Goal: Transaction & Acquisition: Purchase product/service

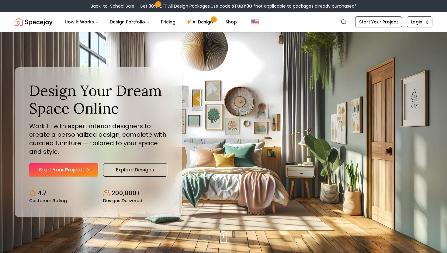
click at [61, 169] on link "Start Your Project" at bounding box center [63, 169] width 69 height 13
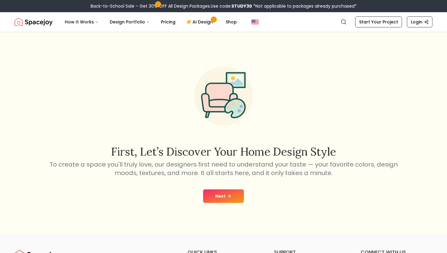
click at [227, 195] on icon at bounding box center [229, 196] width 5 height 5
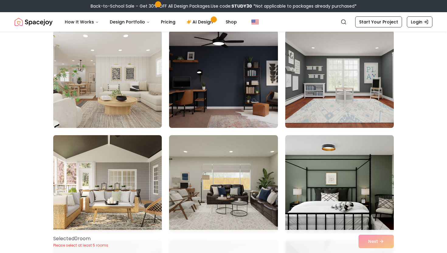
scroll to position [66, 0]
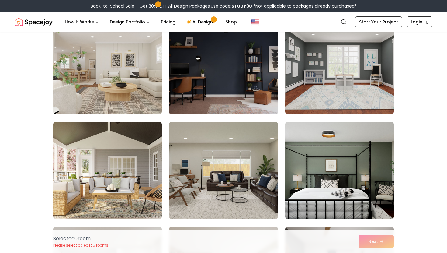
click at [233, 68] on img at bounding box center [224, 66] width 114 height 102
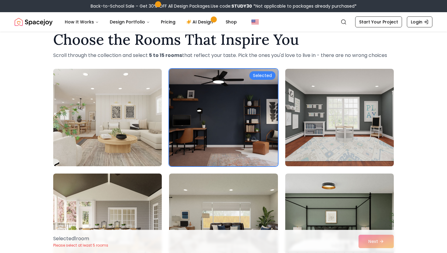
scroll to position [15, 0]
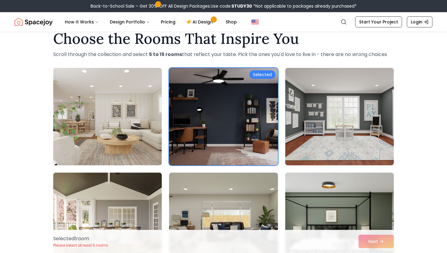
click at [134, 119] on img at bounding box center [108, 116] width 114 height 102
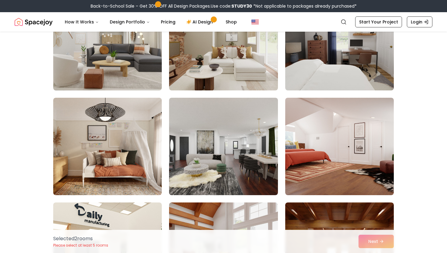
scroll to position [300, 0]
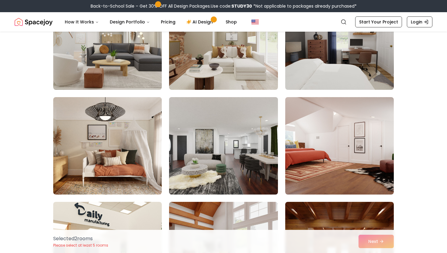
click at [224, 124] on img at bounding box center [224, 146] width 114 height 102
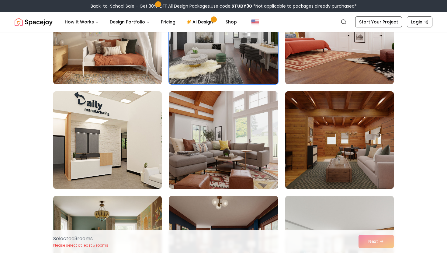
scroll to position [413, 0]
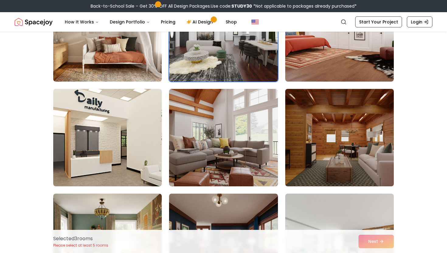
click at [350, 109] on img at bounding box center [340, 137] width 114 height 102
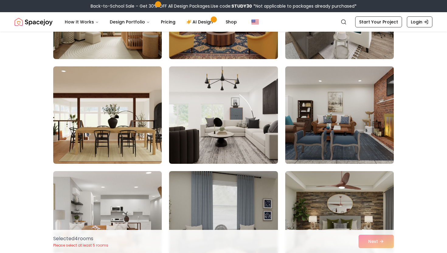
scroll to position [645, 0]
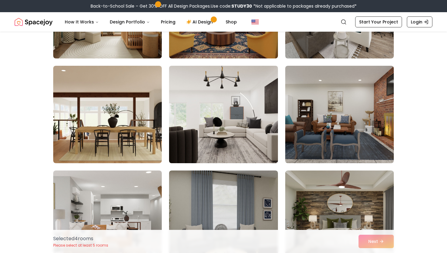
click at [206, 89] on img at bounding box center [224, 114] width 114 height 102
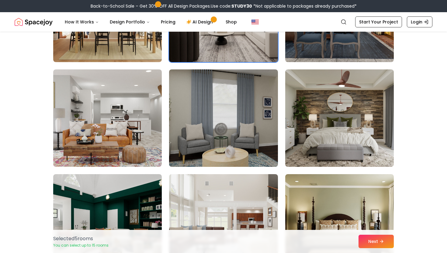
scroll to position [747, 0]
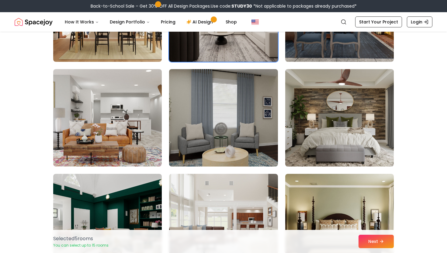
click at [339, 100] on img at bounding box center [340, 118] width 114 height 102
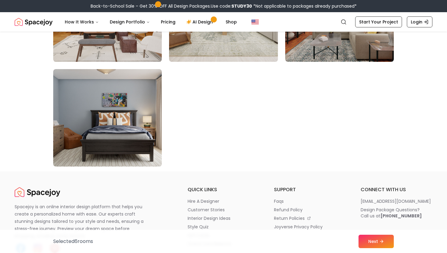
scroll to position [3471, 0]
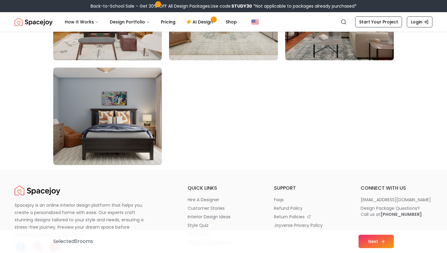
click at [377, 242] on button "Next" at bounding box center [376, 241] width 35 height 13
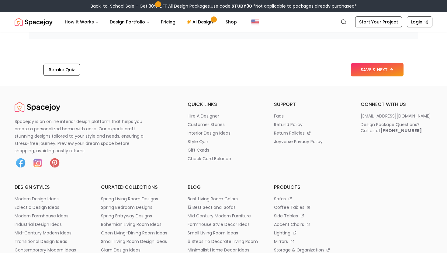
scroll to position [1025, 0]
click at [388, 67] on button "SAVE & NEXT" at bounding box center [377, 69] width 53 height 13
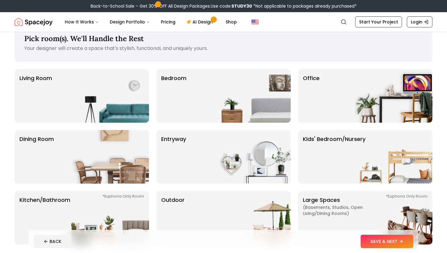
scroll to position [18, 0]
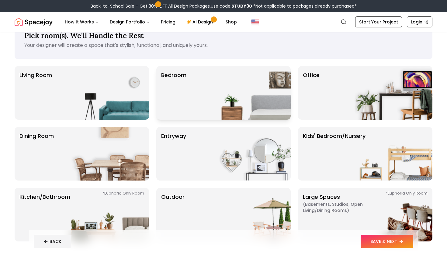
click at [244, 89] on img at bounding box center [252, 93] width 78 height 54
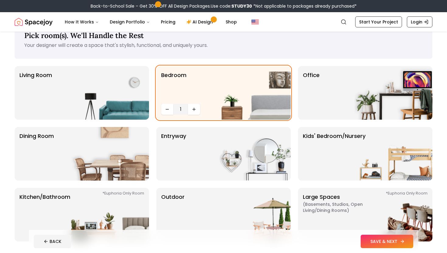
click at [380, 240] on button "SAVE & NEXT" at bounding box center [387, 241] width 53 height 13
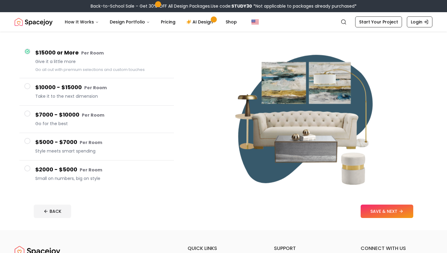
scroll to position [45, 0]
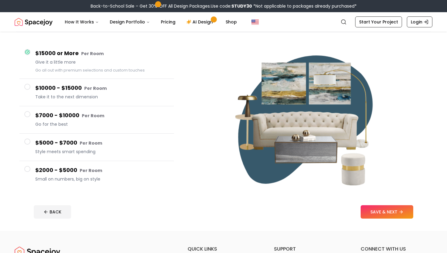
click at [64, 182] on div "$2000 - $5000 Per Room Small on numbers, big on style" at bounding box center [102, 174] width 134 height 17
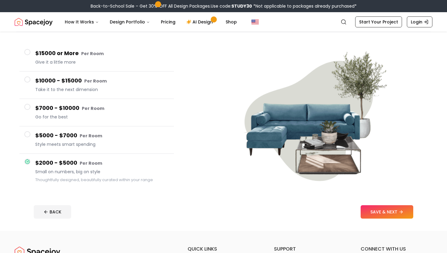
click at [77, 58] on h4 "$15000 or More Per Room" at bounding box center [102, 53] width 134 height 9
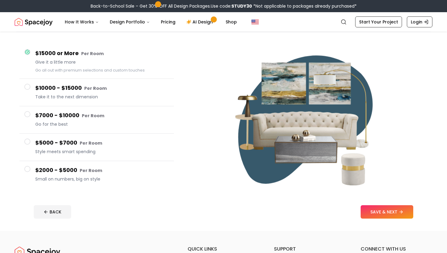
click at [82, 93] on div "$10000 - $15000 Per Room Take it to the next dimension" at bounding box center [102, 92] width 134 height 17
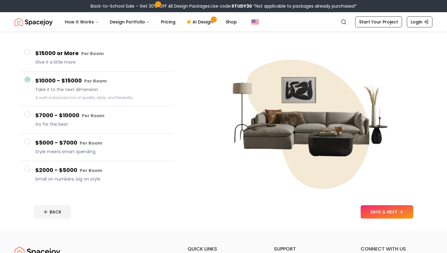
click at [86, 121] on span "Go for the best" at bounding box center [102, 124] width 134 height 6
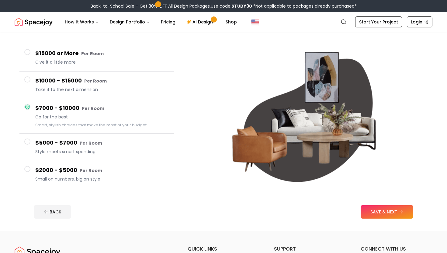
click at [87, 151] on span "Style meets smart spending" at bounding box center [102, 152] width 134 height 6
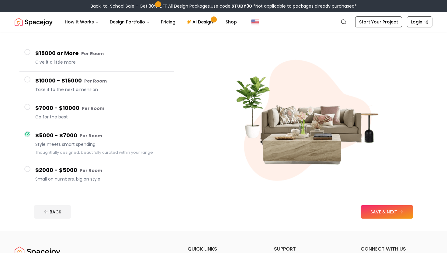
click at [86, 172] on small "Per Room" at bounding box center [91, 170] width 23 height 6
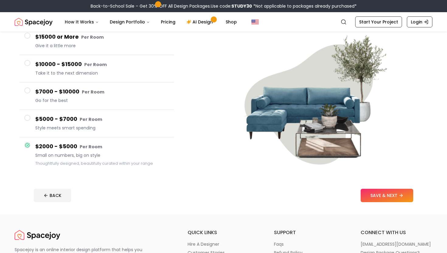
scroll to position [67, 0]
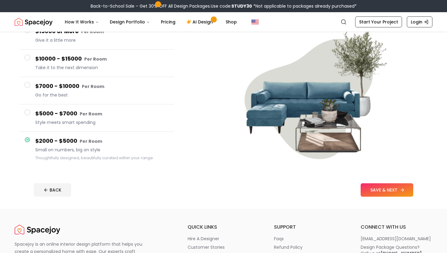
click at [402, 190] on icon at bounding box center [402, 190] width 3 height 0
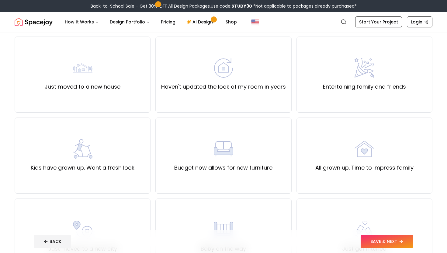
scroll to position [47, 0]
click at [241, 86] on label "Haven't updated the look of my room in years" at bounding box center [223, 87] width 125 height 9
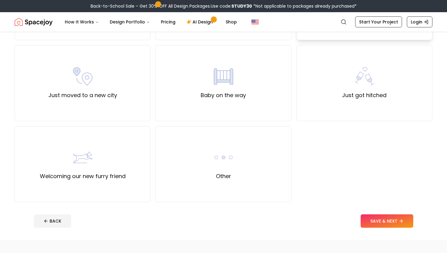
scroll to position [219, 0]
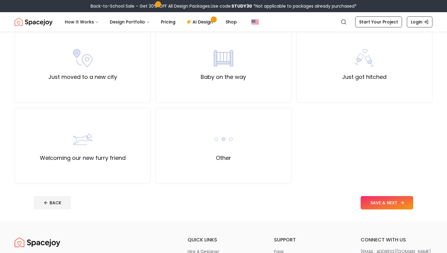
click at [384, 203] on button "SAVE & NEXT" at bounding box center [387, 202] width 53 height 13
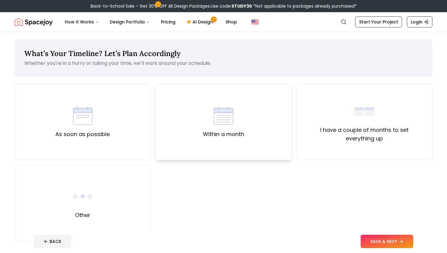
click at [257, 131] on div "Within a month" at bounding box center [224, 122] width 136 height 76
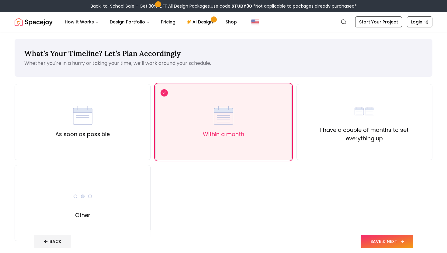
click at [365, 241] on button "SAVE & NEXT" at bounding box center [387, 241] width 53 height 13
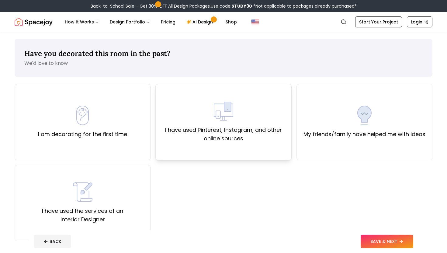
click at [202, 114] on div "I have used Pinterest, Instagram, and other online sources" at bounding box center [224, 121] width 126 height 41
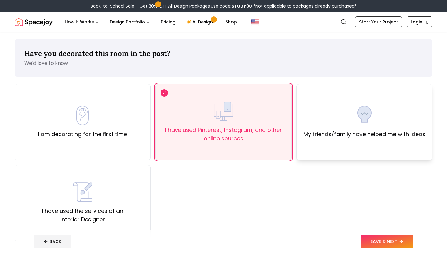
click at [371, 127] on div "My friends/family have helped me with ideas" at bounding box center [365, 122] width 122 height 33
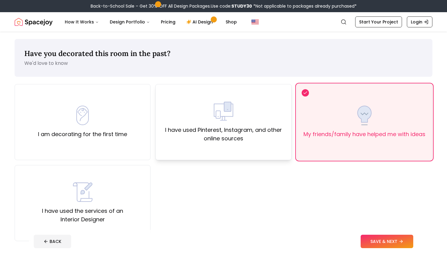
click at [232, 95] on div "I have used Pinterest, Instagram, and other online sources" at bounding box center [224, 122] width 136 height 76
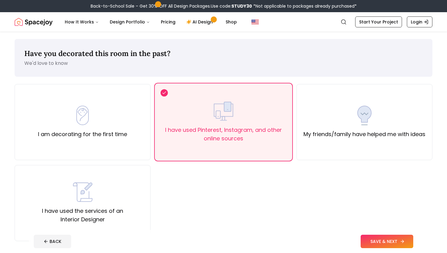
click at [398, 240] on button "SAVE & NEXT" at bounding box center [387, 241] width 53 height 13
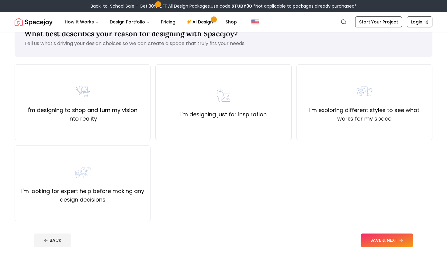
scroll to position [21, 0]
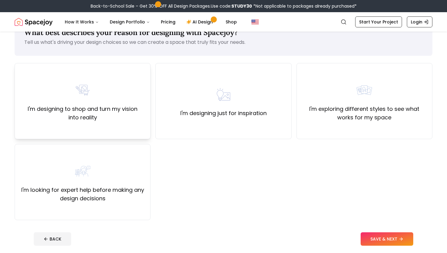
click at [105, 108] on label "I'm designing to shop and turn my vision into reality" at bounding box center [83, 113] width 126 height 17
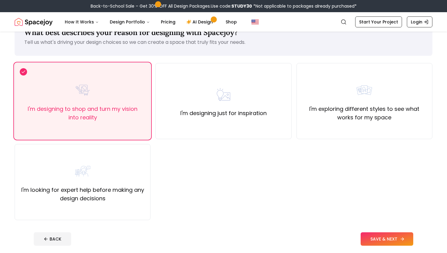
click at [384, 237] on button "SAVE & NEXT" at bounding box center [387, 238] width 53 height 13
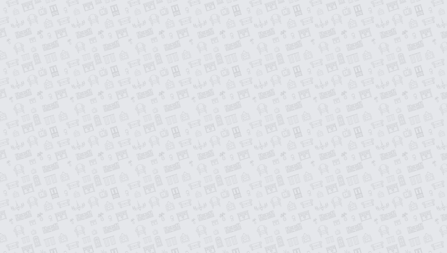
scroll to position [15, 0]
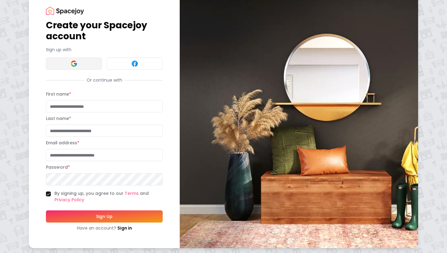
click at [70, 60] on img at bounding box center [73, 63] width 7 height 7
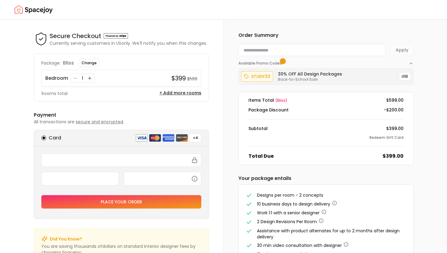
click at [33, 12] on img "Spacejoy" at bounding box center [34, 10] width 38 height 12
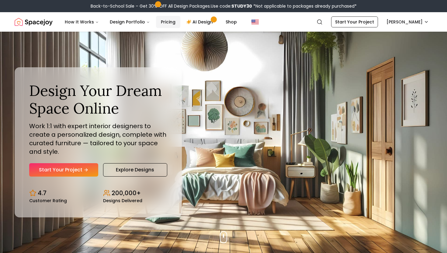
click at [167, 19] on link "Pricing" at bounding box center [168, 22] width 24 height 12
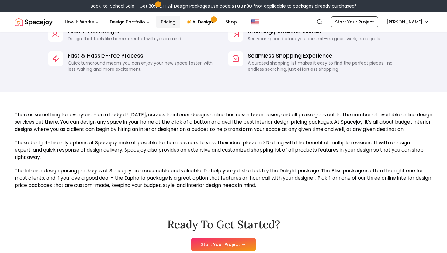
scroll to position [517, 0]
